Goal: Transaction & Acquisition: Purchase product/service

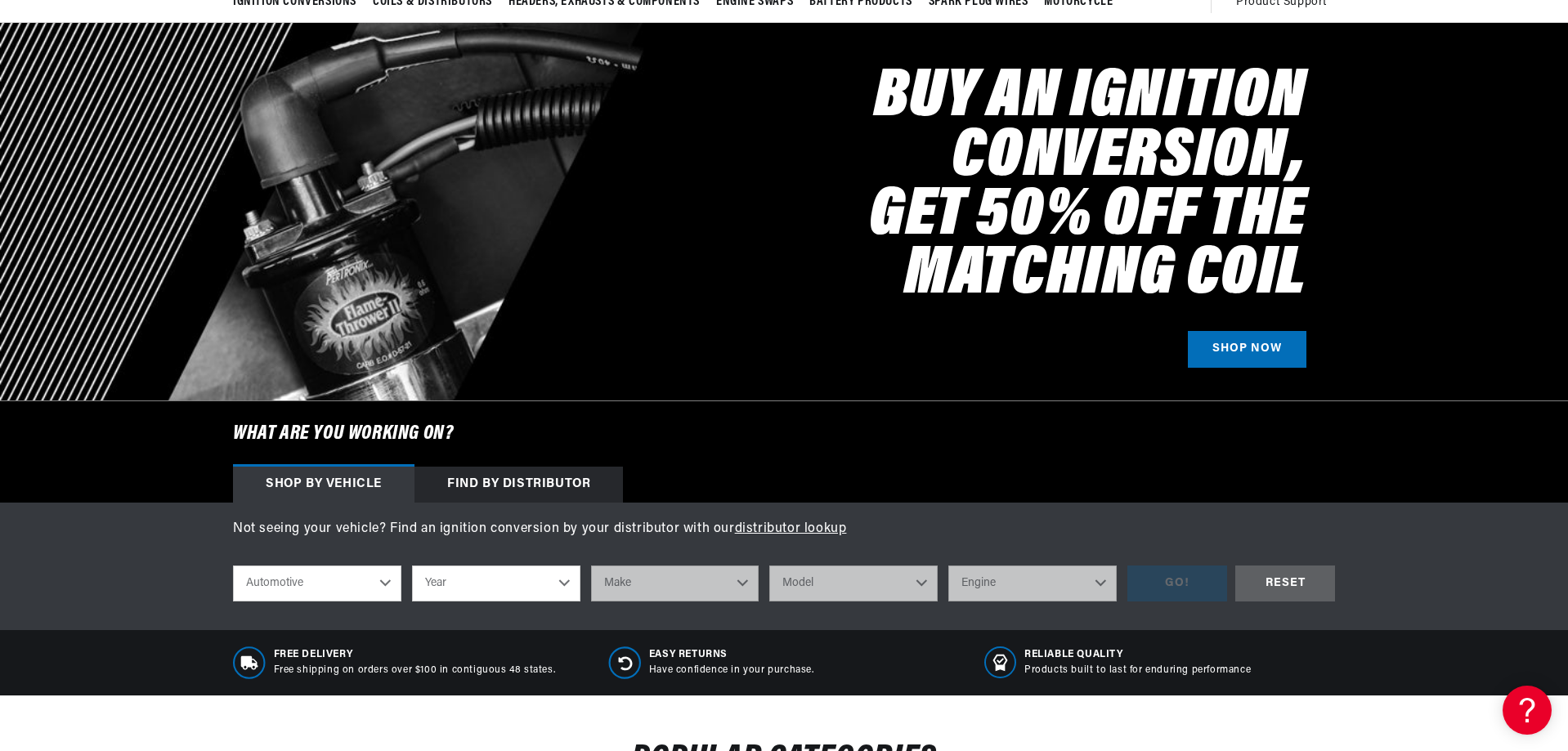
scroll to position [0, 2042]
click at [526, 595] on select "Year [DATE] 2021 2020 2019 2018 2017 2016 2015 2014 2013 2012 2011 2010 2009 20…" at bounding box center [496, 583] width 169 height 36
select select "1964"
click at [412, 565] on select "Year [DATE] 2021 2020 2019 2018 2017 2016 2015 2014 2013 2012 2011 2010 2009 20…" at bounding box center [496, 583] width 169 height 36
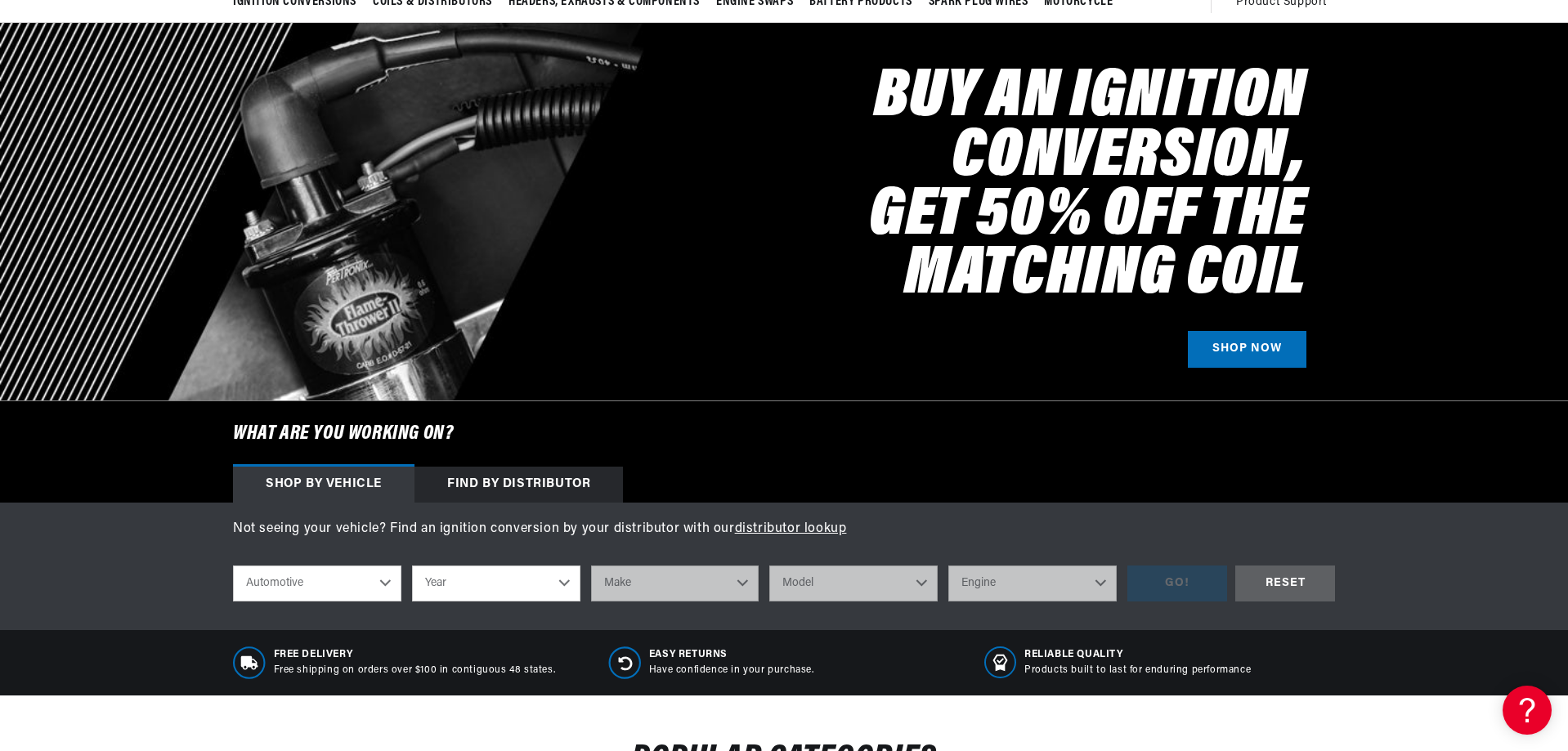
scroll to position [0, 1021]
select select "1964"
click at [698, 557] on div "Not seeing your vehicle? Find an ignition conversion by your distributor with o…" at bounding box center [784, 565] width 1568 height 127
click at [676, 538] on p "Not seeing your vehicle? Find an ignition conversion by your distributor with o…" at bounding box center [783, 529] width 1102 height 21
click at [681, 590] on select "Make American Motors Aston [PERSON_NAME][GEOGRAPHIC_DATA] [PERSON_NAME] Bentley…" at bounding box center [674, 583] width 169 height 36
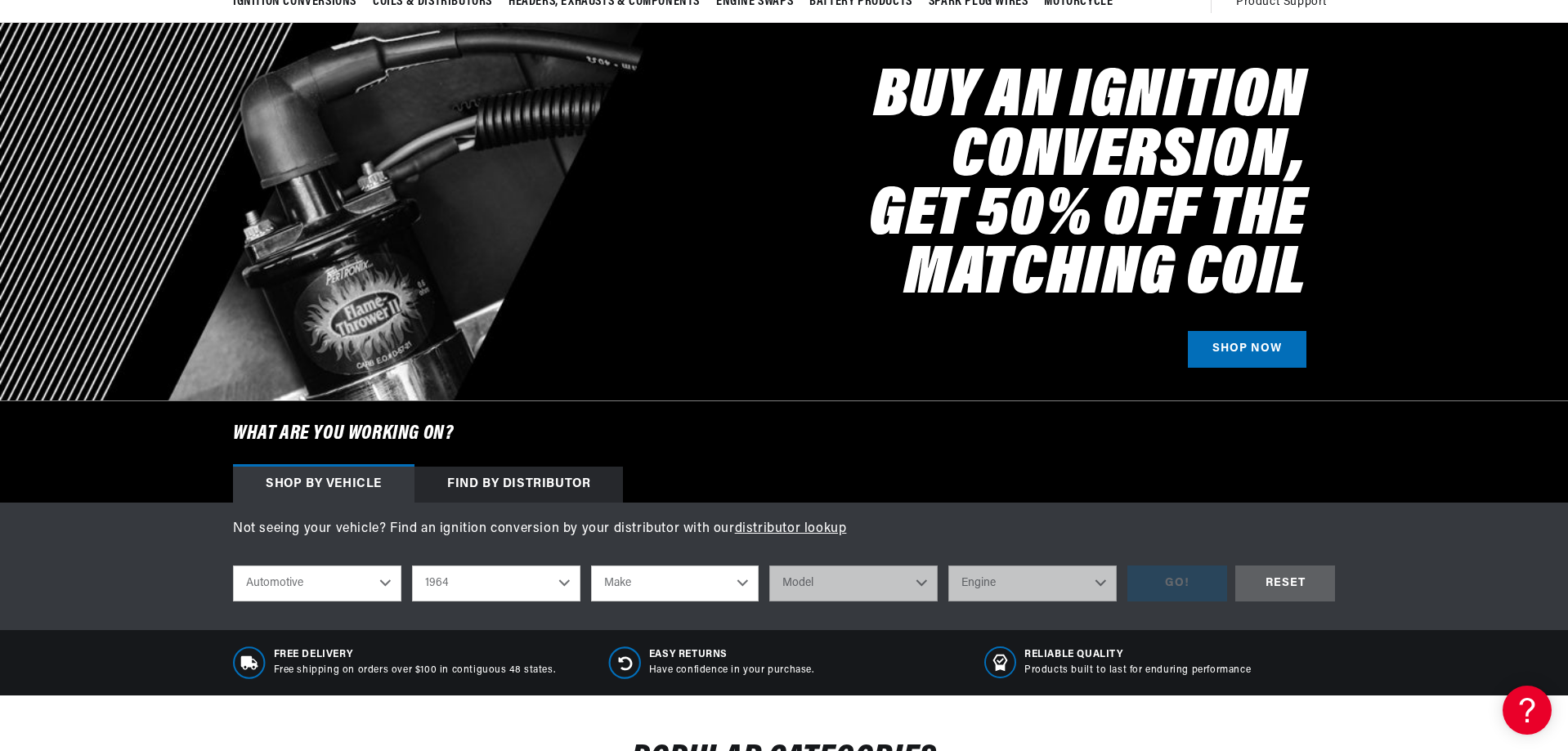
scroll to position [0, 2042]
select select "Chevrolet"
click at [591, 565] on select "Make American Motors Aston [PERSON_NAME][GEOGRAPHIC_DATA] [PERSON_NAME] Bentley…" at bounding box center [674, 583] width 169 height 36
select select "Chevrolet"
click at [888, 580] on select "Model [GEOGRAPHIC_DATA] [GEOGRAPHIC_DATA] C10 Pickup C20 Pickup C30 Pickup [GEO…" at bounding box center [853, 583] width 169 height 36
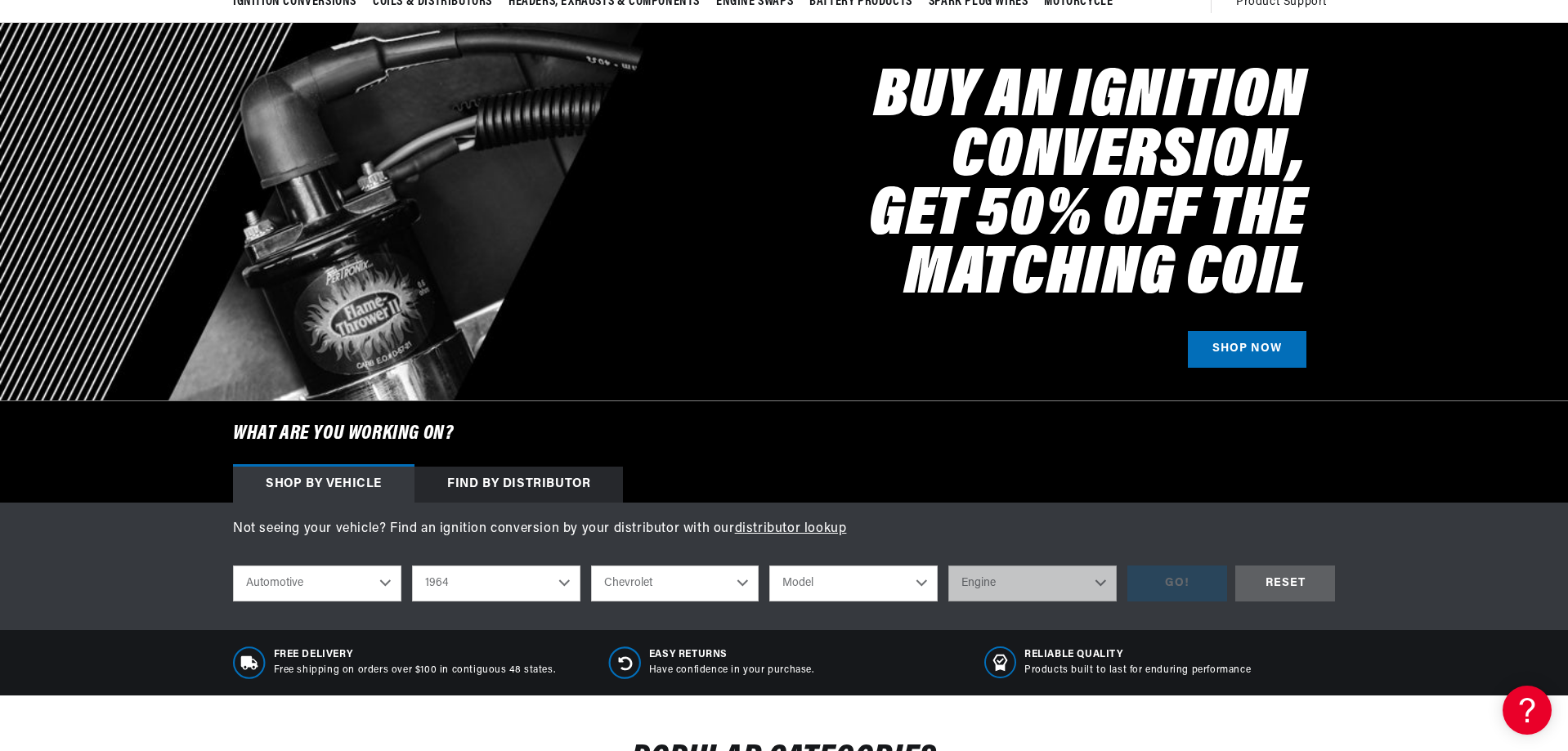
scroll to position [0, 0]
select select "Corvair"
click at [769, 565] on select "Model [GEOGRAPHIC_DATA] [GEOGRAPHIC_DATA] C10 Pickup C20 Pickup C30 Pickup [GEO…" at bounding box center [853, 583] width 169 height 36
select select "Corvair"
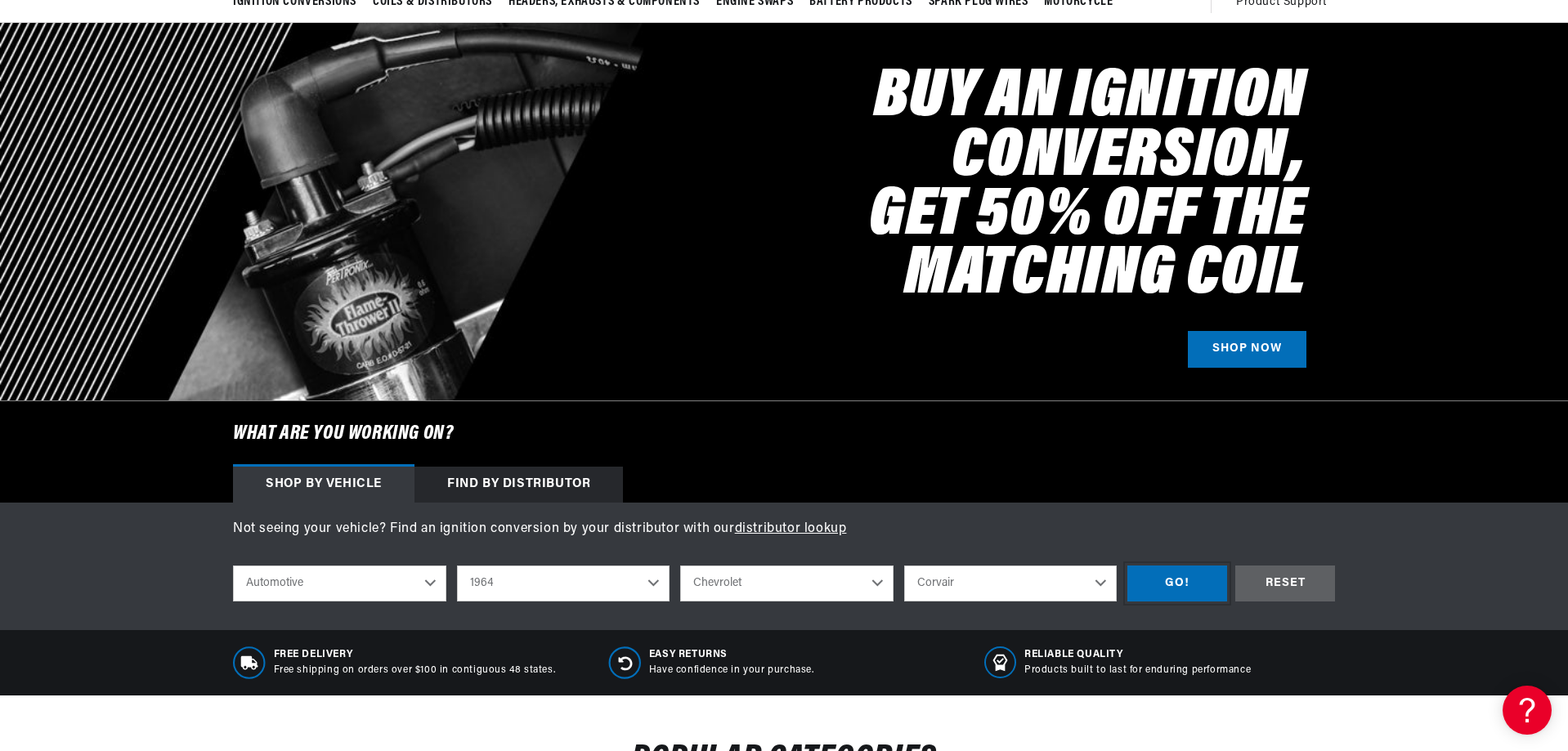
click at [1213, 571] on div "GO!" at bounding box center [1177, 583] width 100 height 37
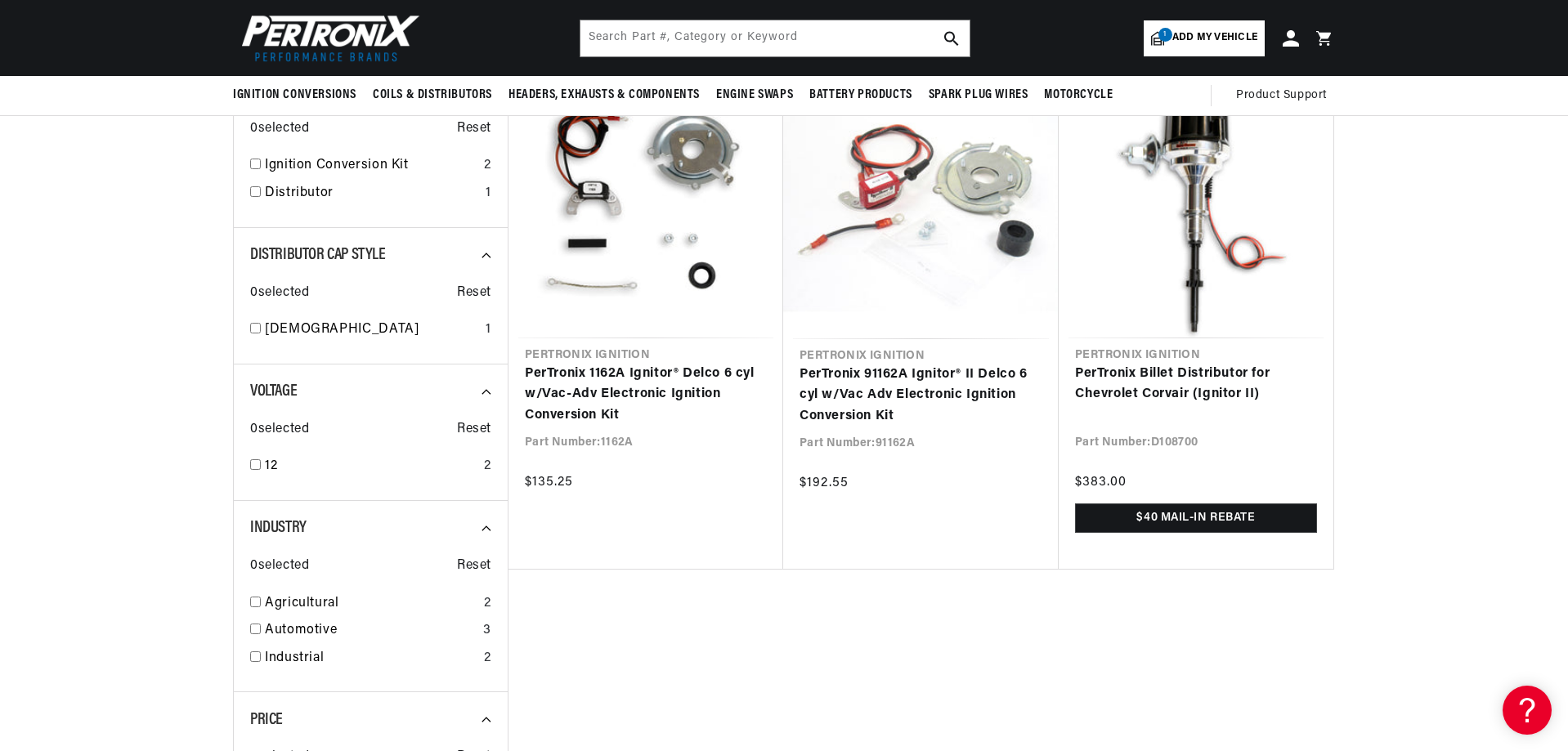
scroll to position [0, 2042]
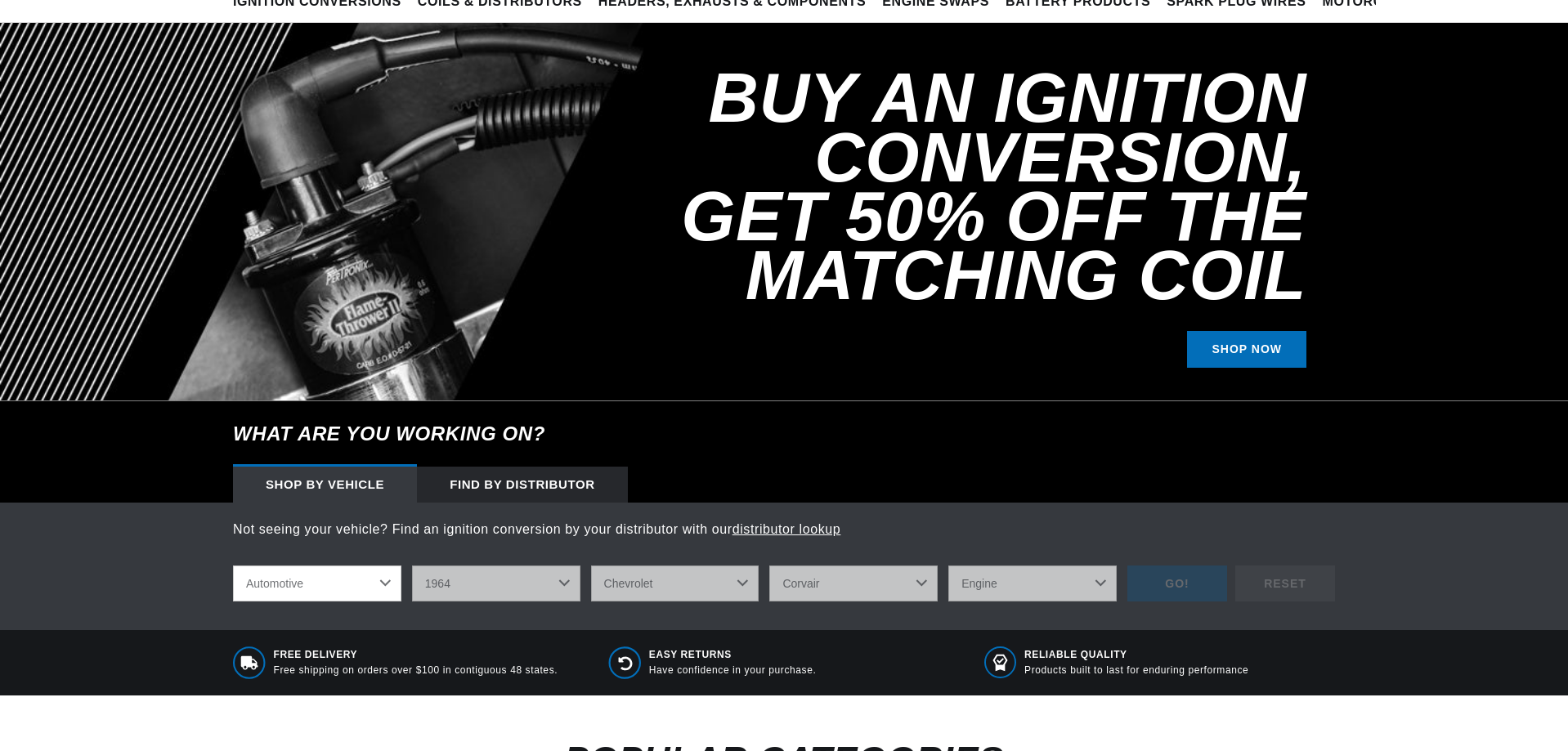
scroll to position [163, 0]
select select "1964"
select select "Chevrolet"
select select "Corvair"
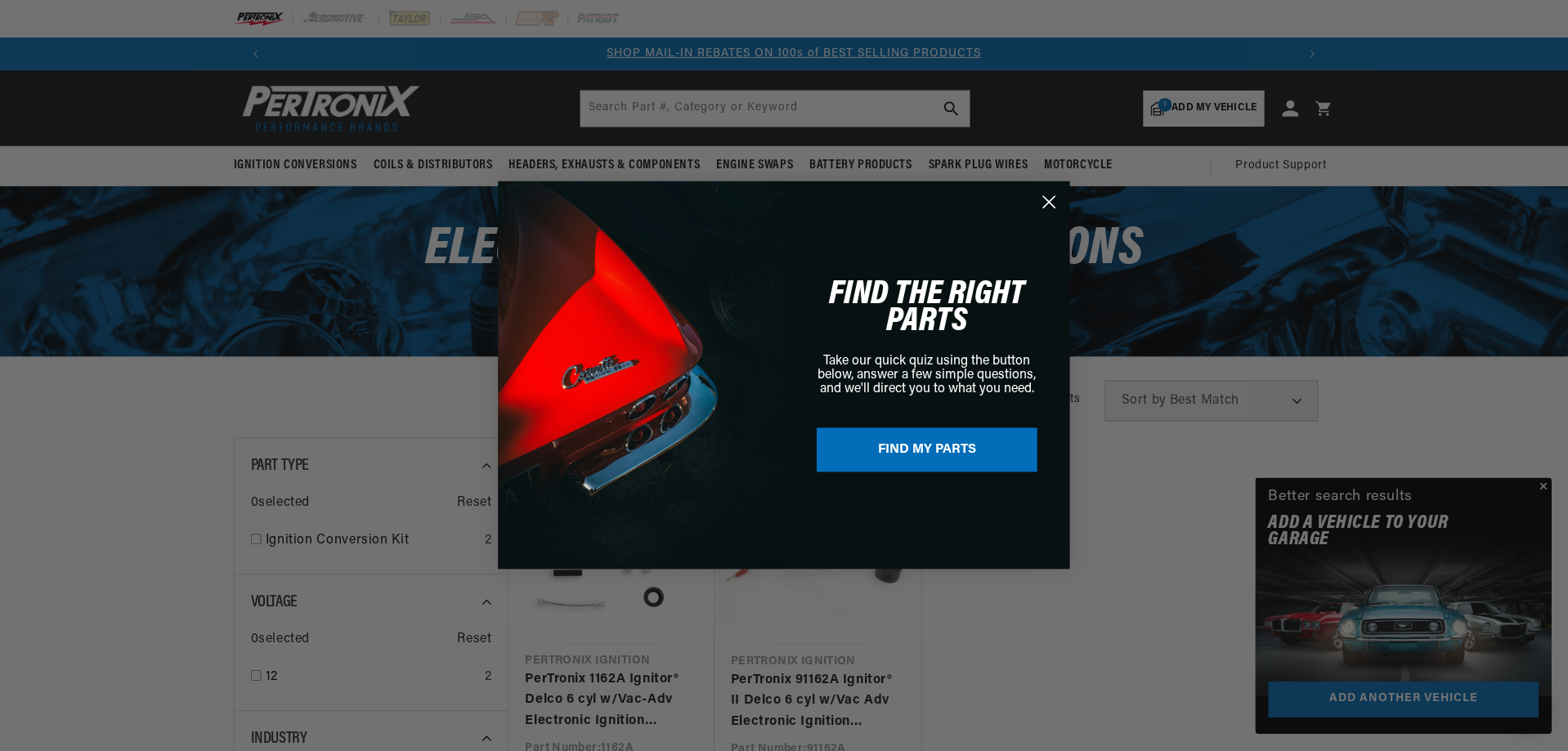
scroll to position [0, 1021]
drag, startPoint x: 1046, startPoint y: 199, endPoint x: 1044, endPoint y: 220, distance: 21.1
click at [1045, 198] on icon "Close dialog" at bounding box center [1050, 202] width 11 height 11
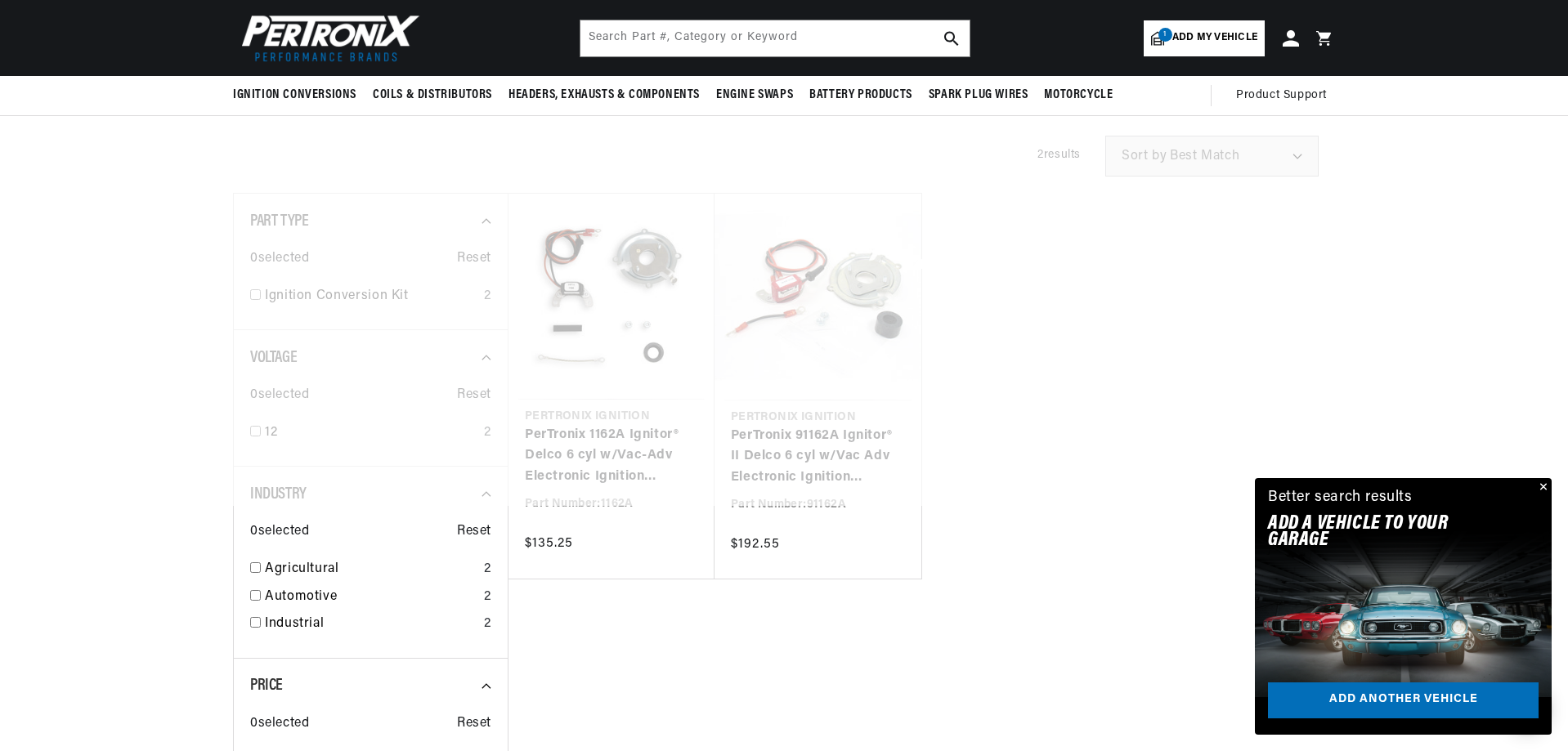
scroll to position [244, 0]
